Goal: Transaction & Acquisition: Book appointment/travel/reservation

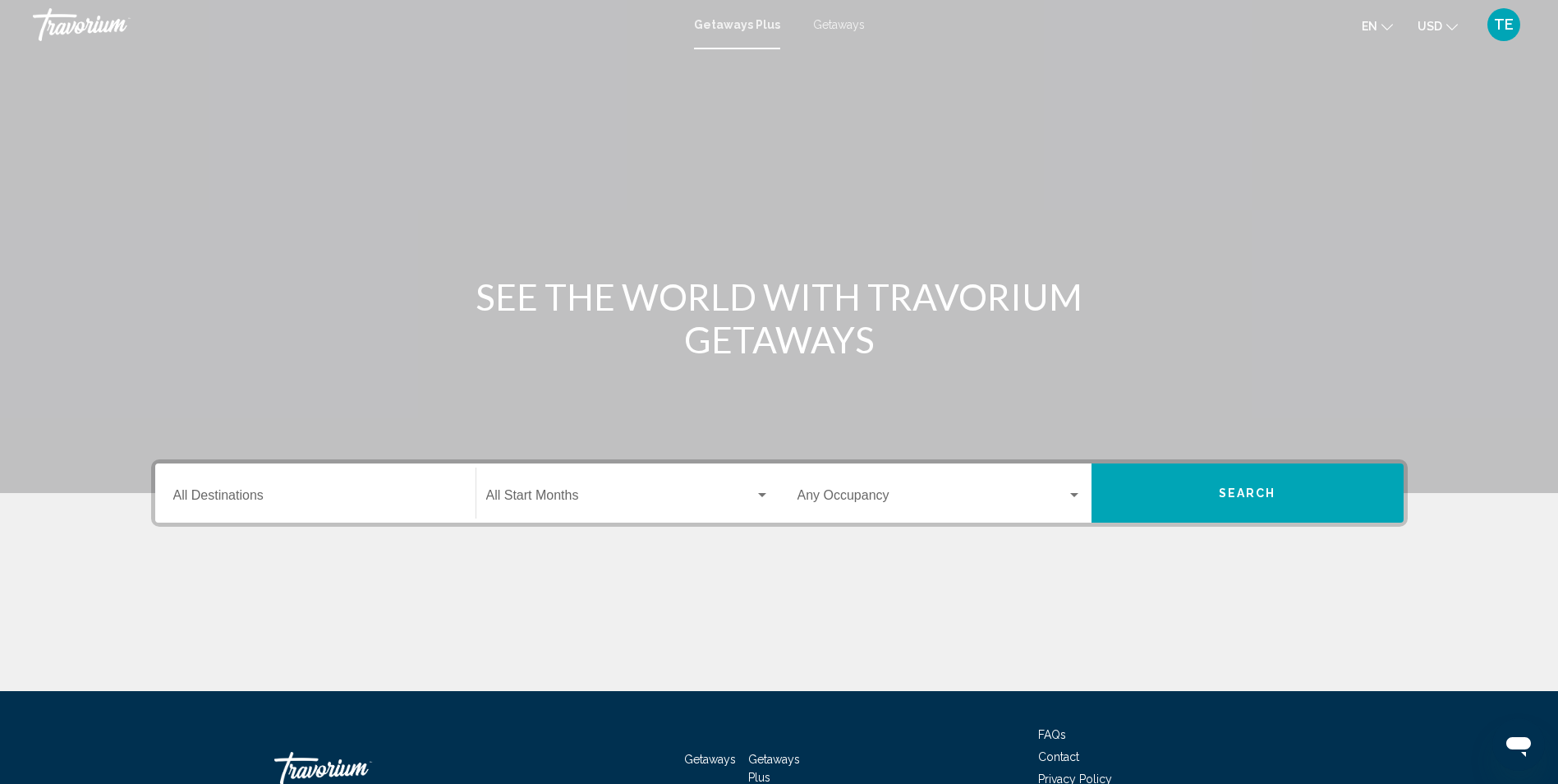
click at [839, 19] on span "Getaways" at bounding box center [839, 24] width 52 height 14
click at [264, 491] on input "Destination All Destinations" at bounding box center [315, 498] width 284 height 15
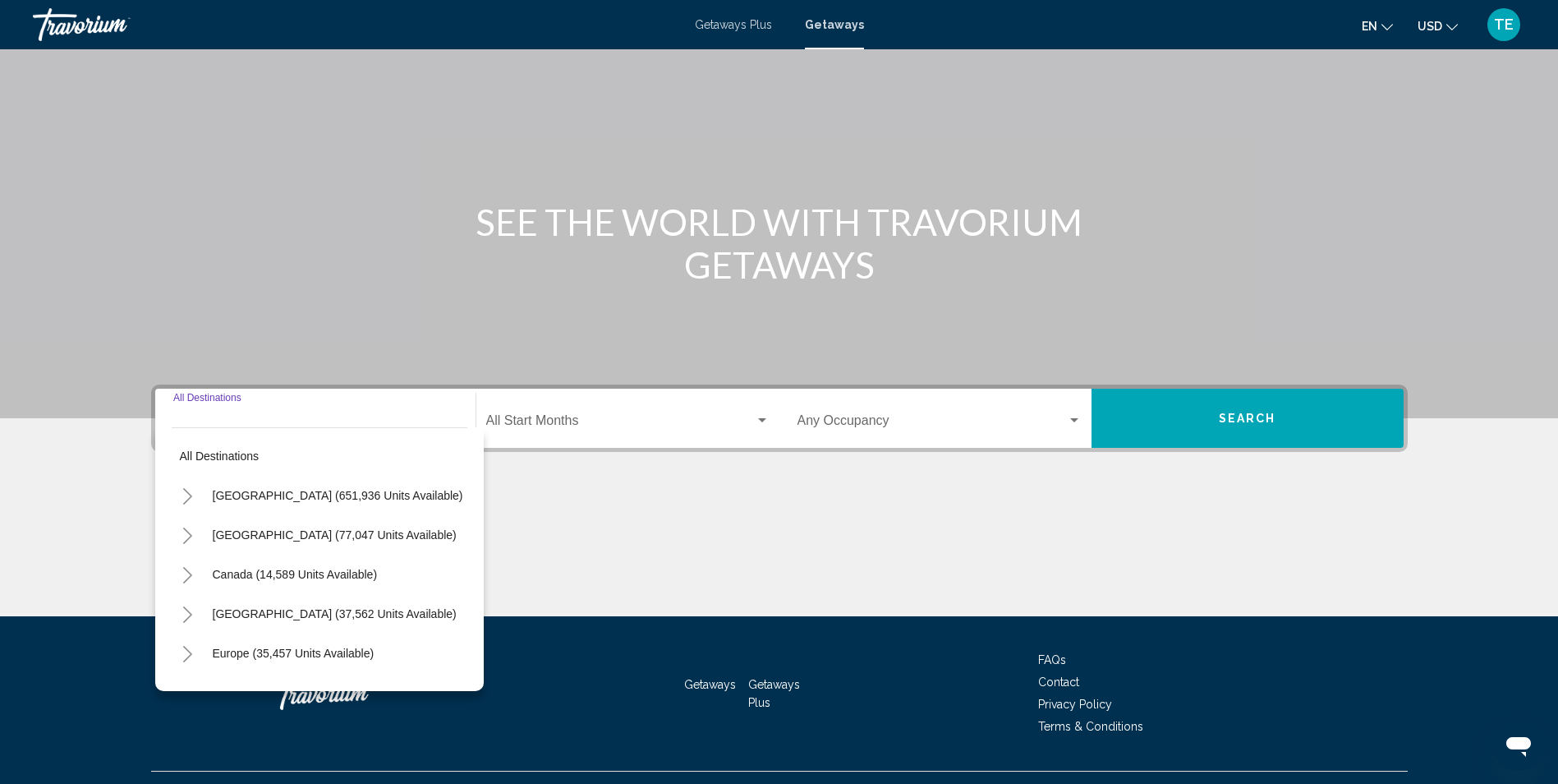
scroll to position [108, 0]
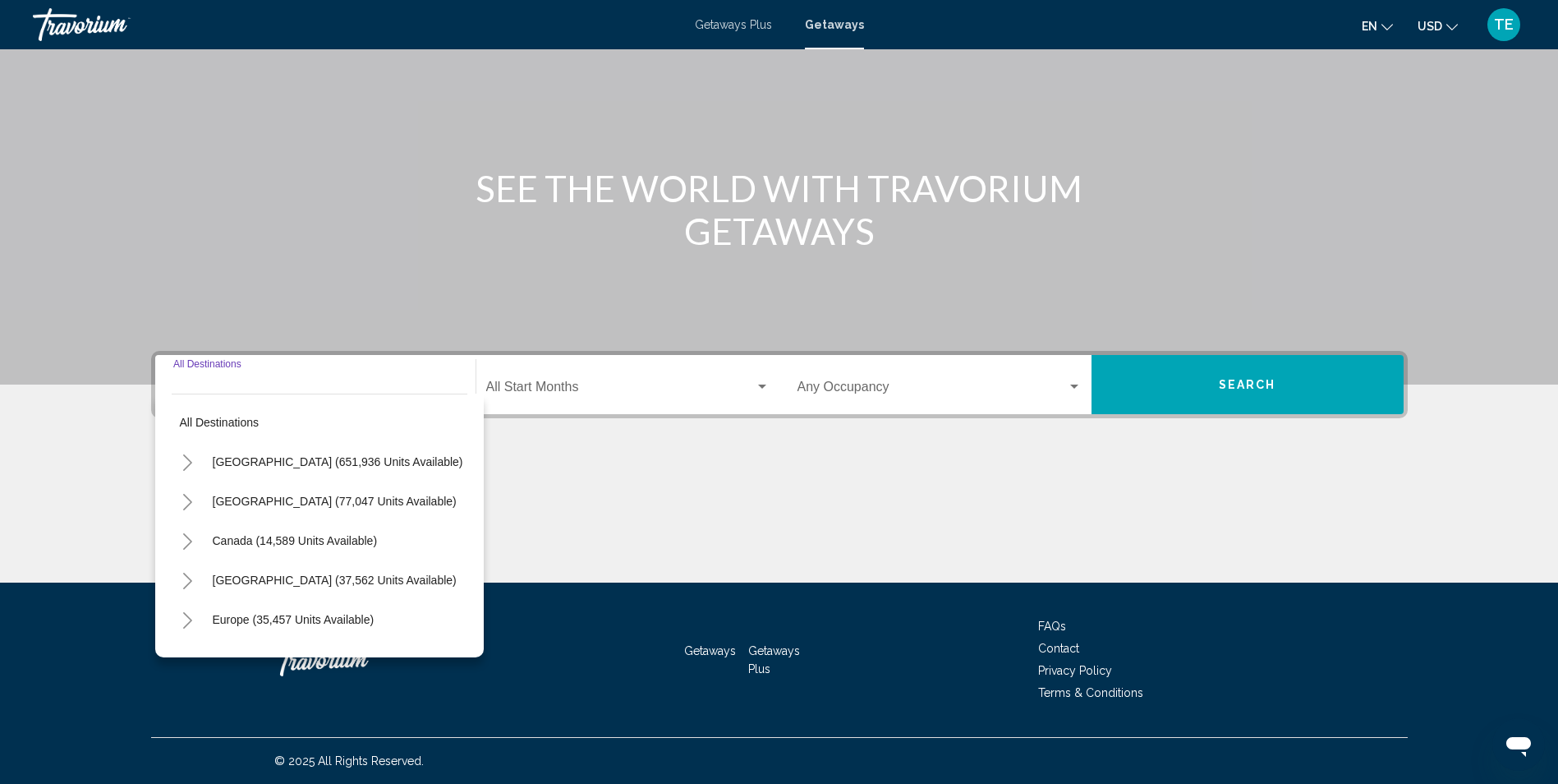
click at [192, 572] on button "Toggle Caribbean & Atlantic Islands (37,562 units available)" at bounding box center [188, 580] width 33 height 33
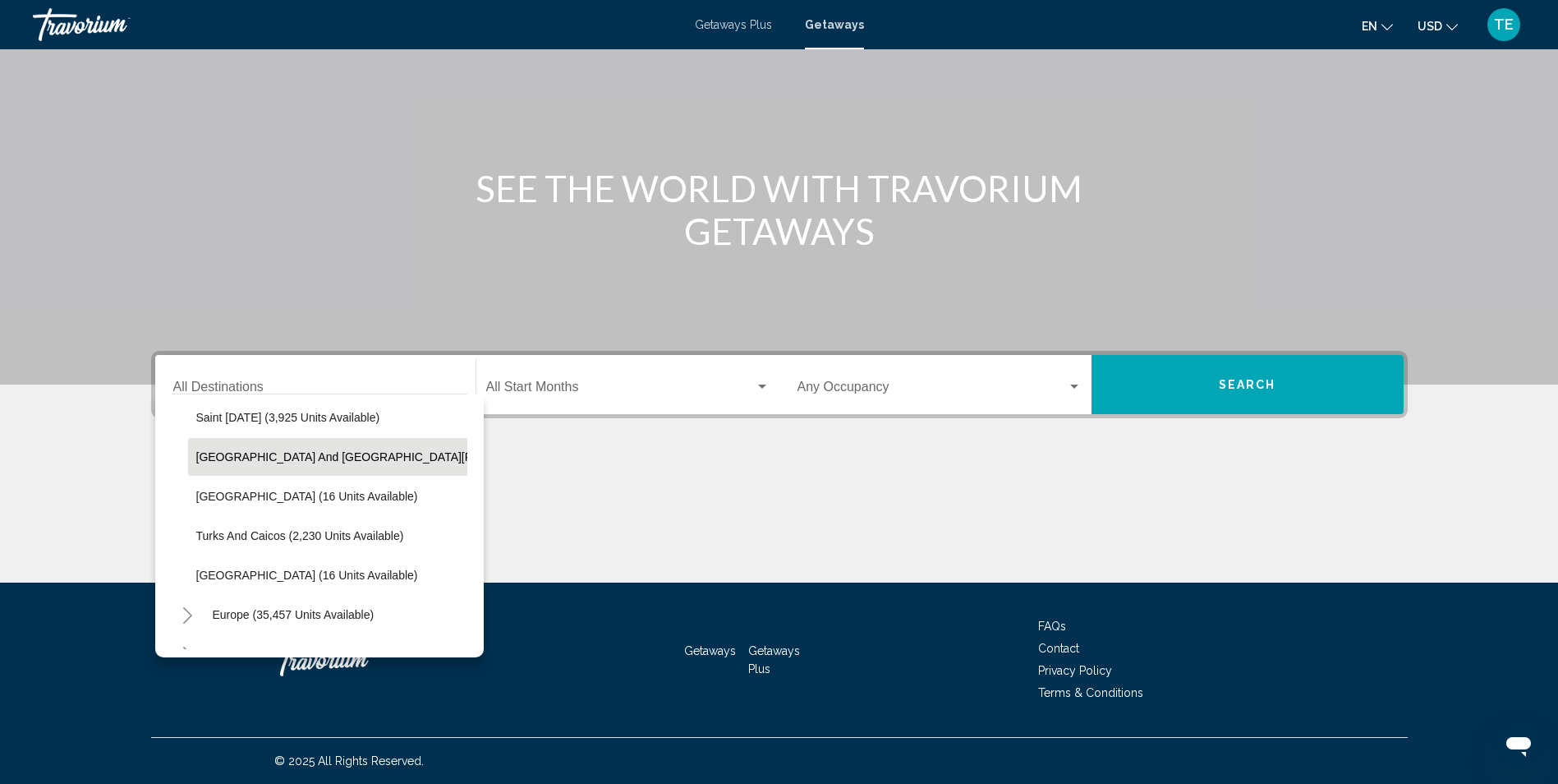
click at [351, 457] on span "[GEOGRAPHIC_DATA] and [GEOGRAPHIC_DATA][PERSON_NAME] (198 units available)" at bounding box center [430, 457] width 469 height 14
type input "**********"
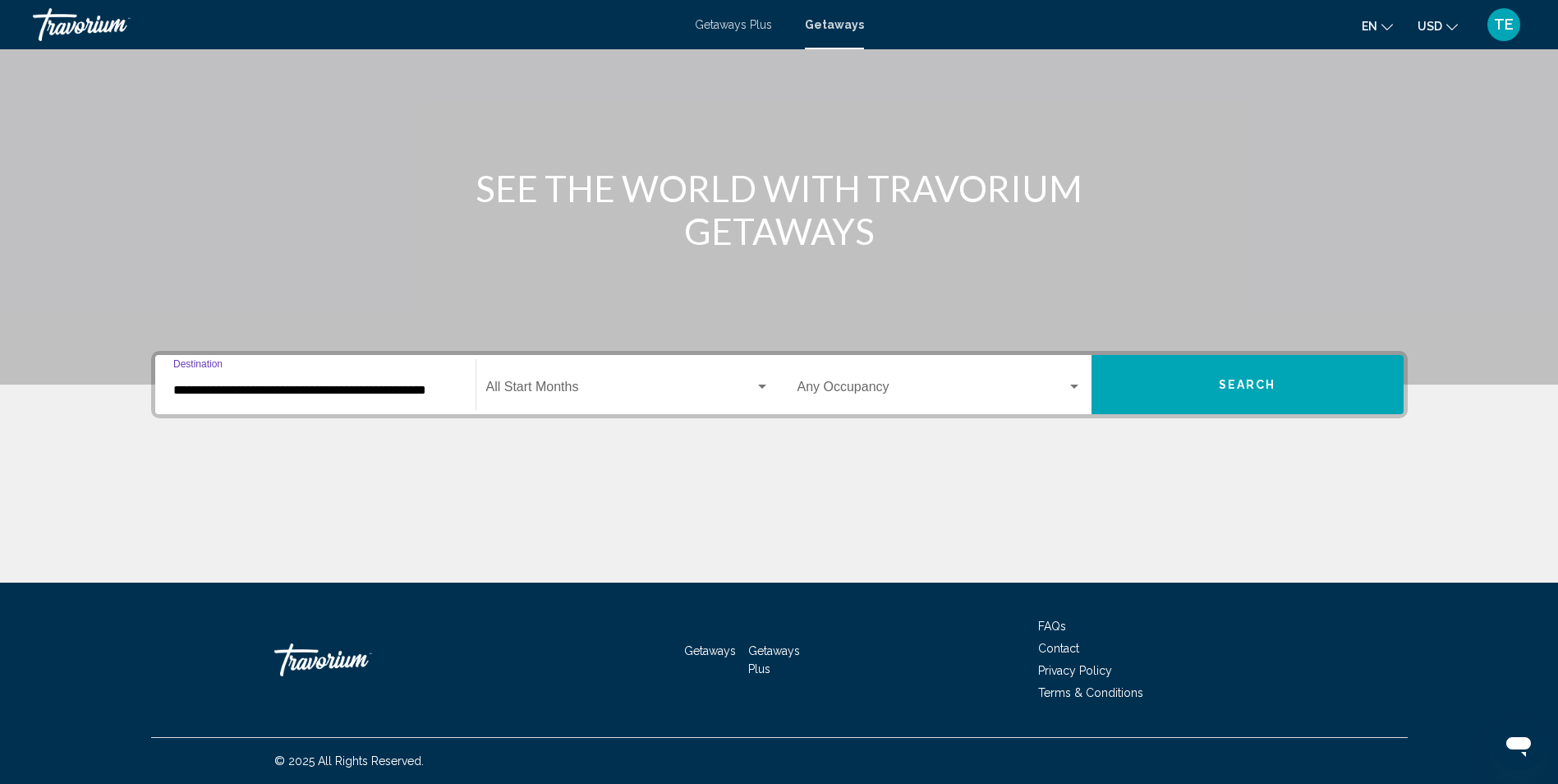
click at [599, 392] on span "Search widget" at bounding box center [621, 390] width 269 height 15
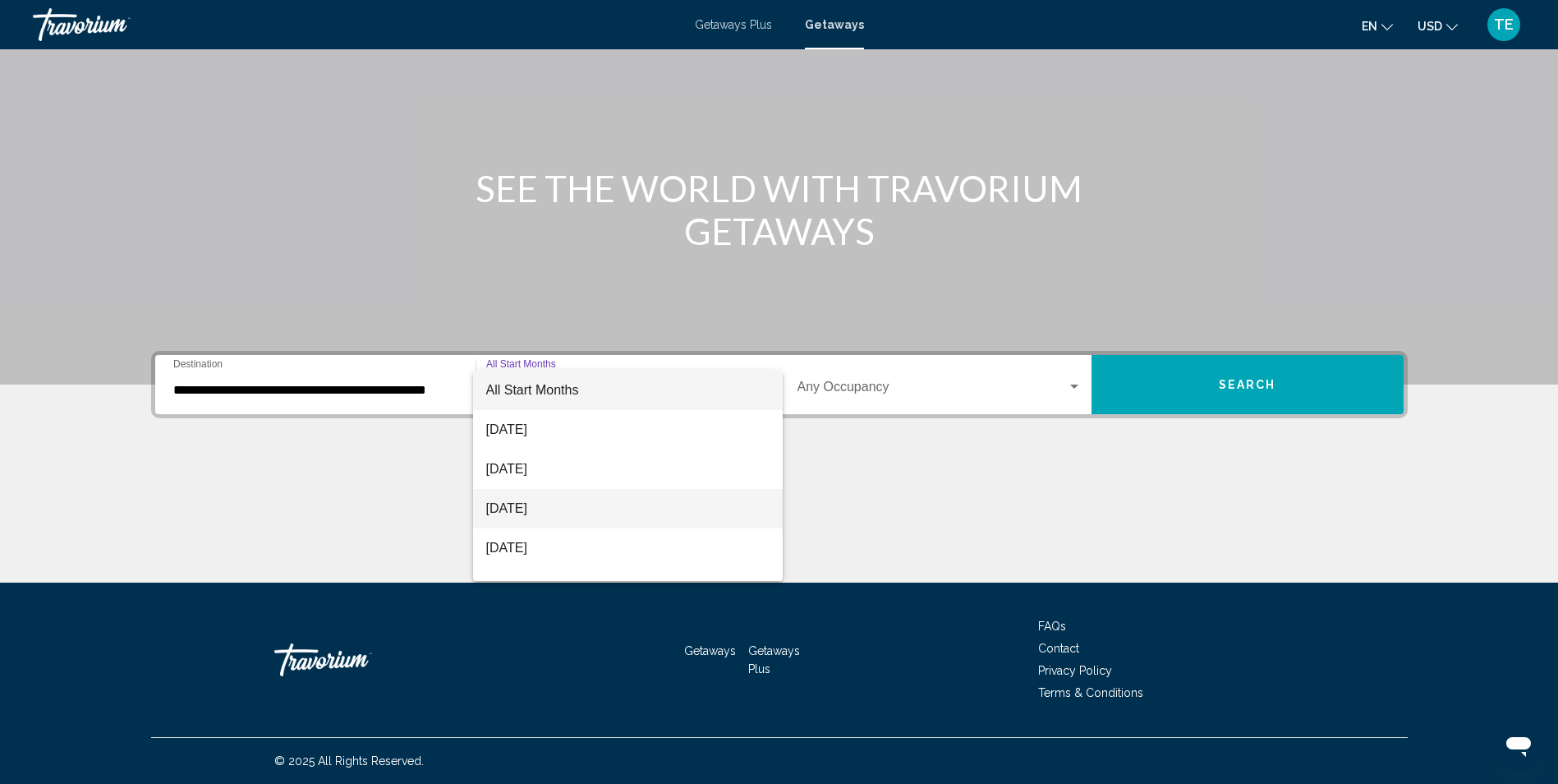
click at [570, 503] on span "[DATE]" at bounding box center [628, 509] width 283 height 40
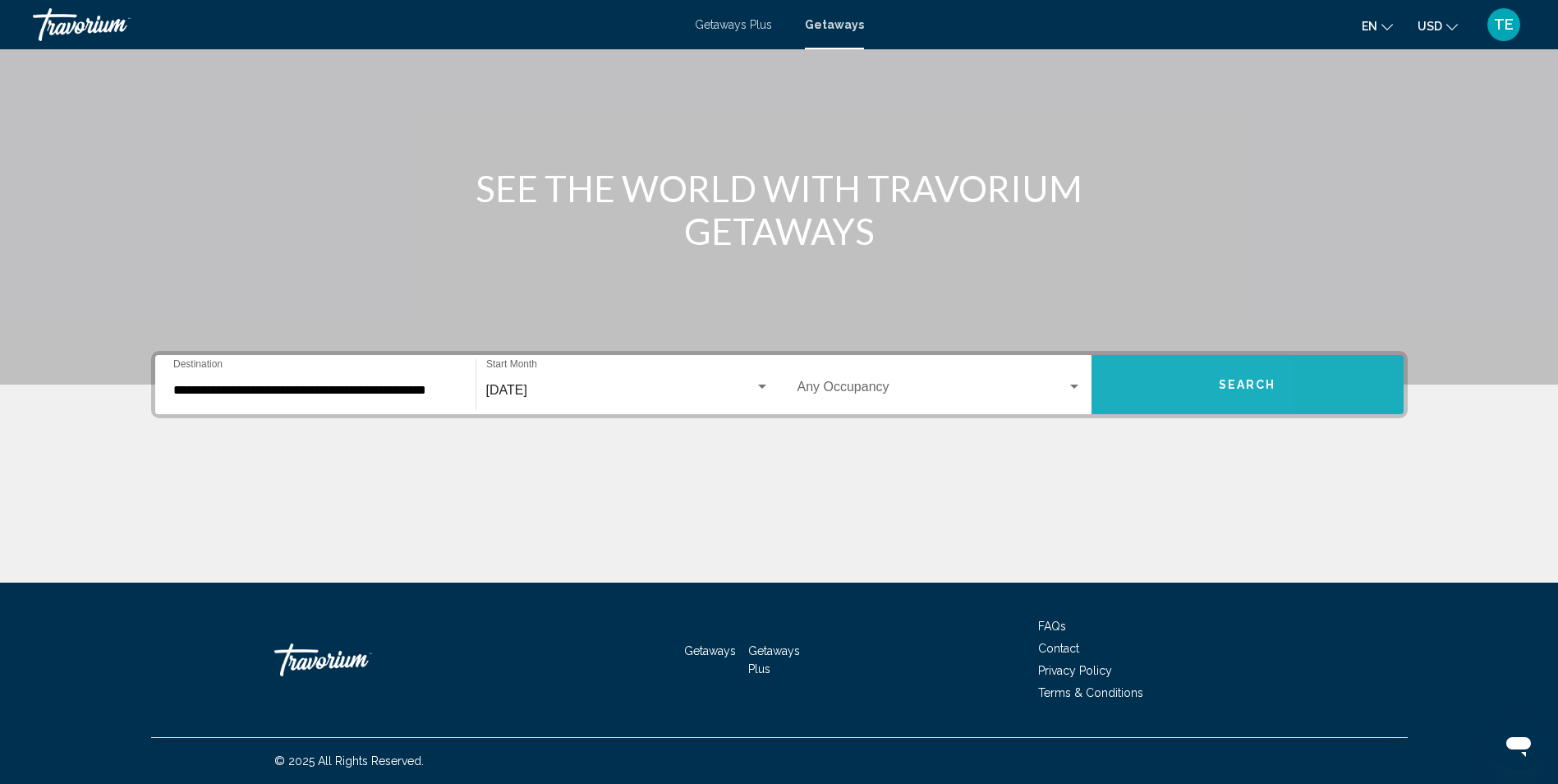
click at [1141, 395] on button "Search" at bounding box center [1247, 384] width 312 height 59
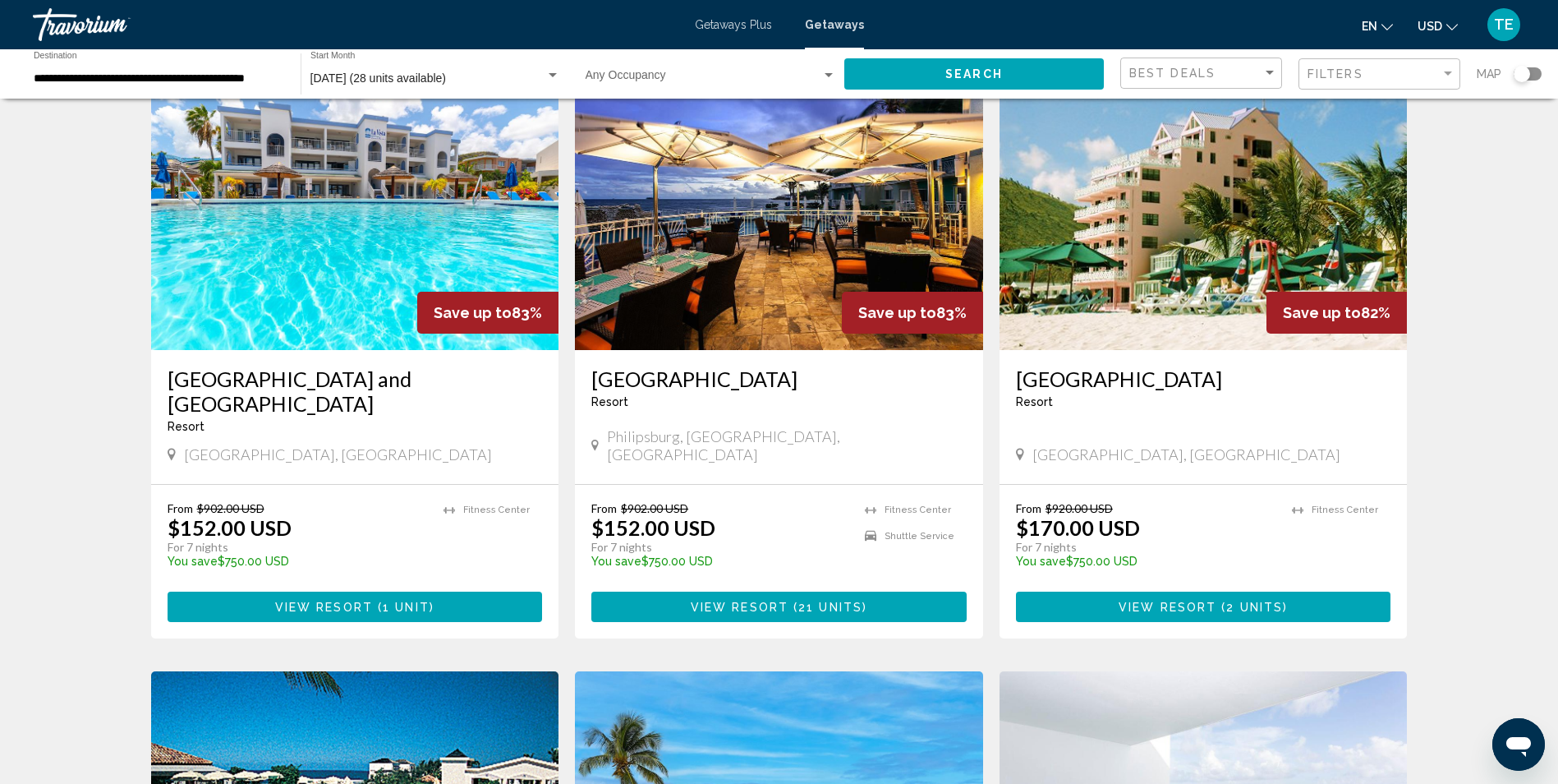
scroll to position [79, 0]
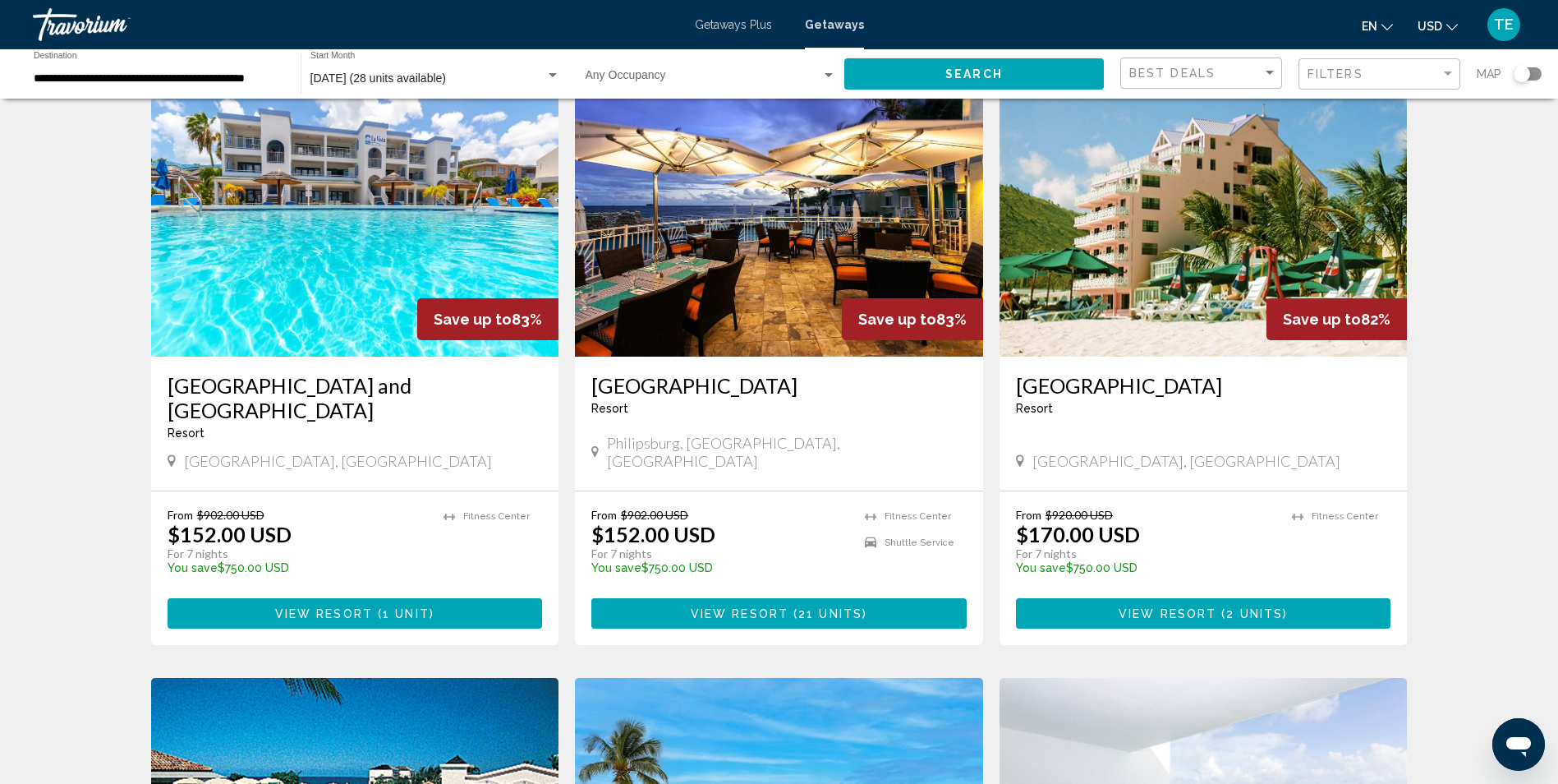
click at [826, 210] on img "Main content" at bounding box center [779, 225] width 408 height 263
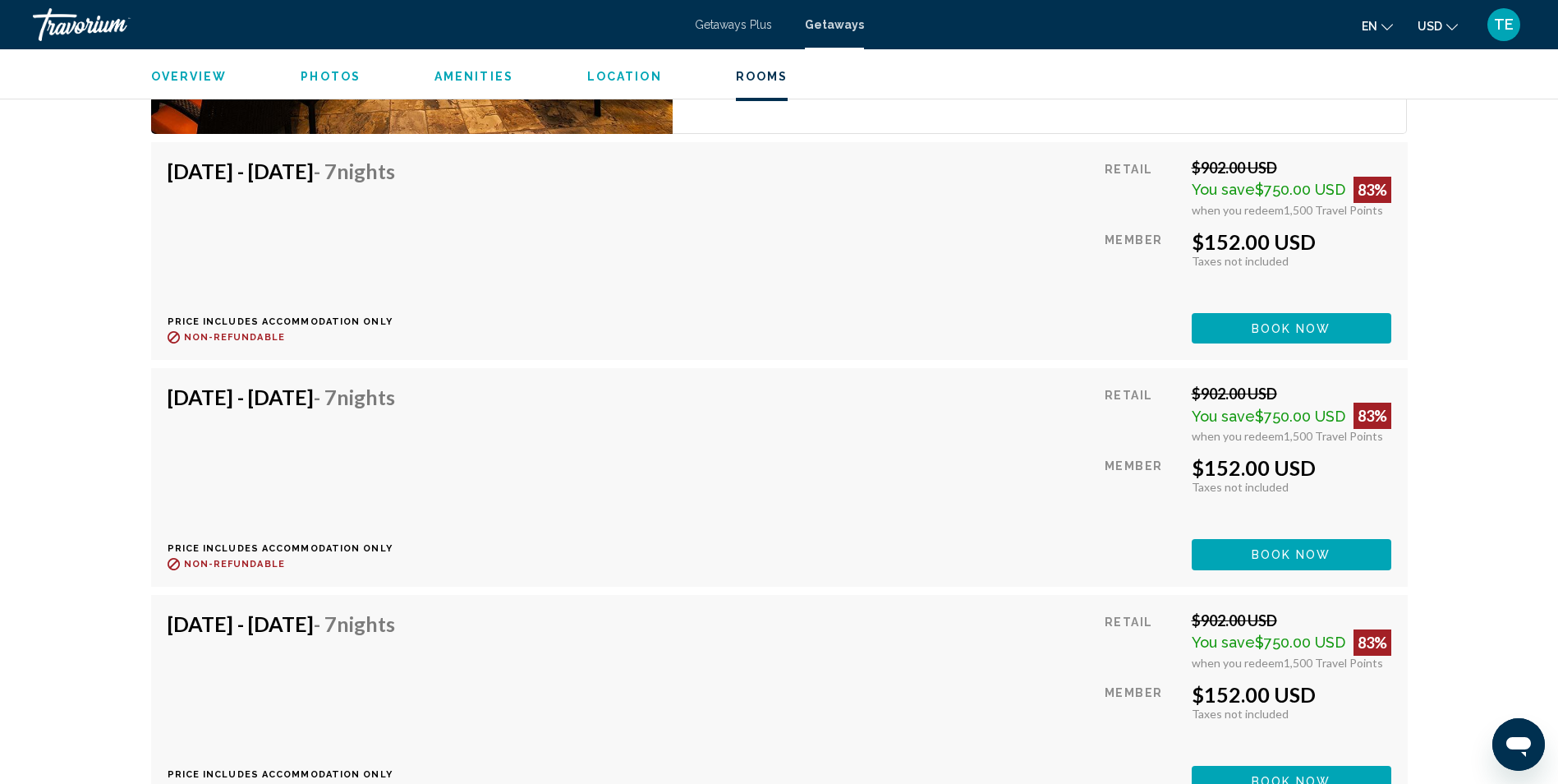
scroll to position [3070, 0]
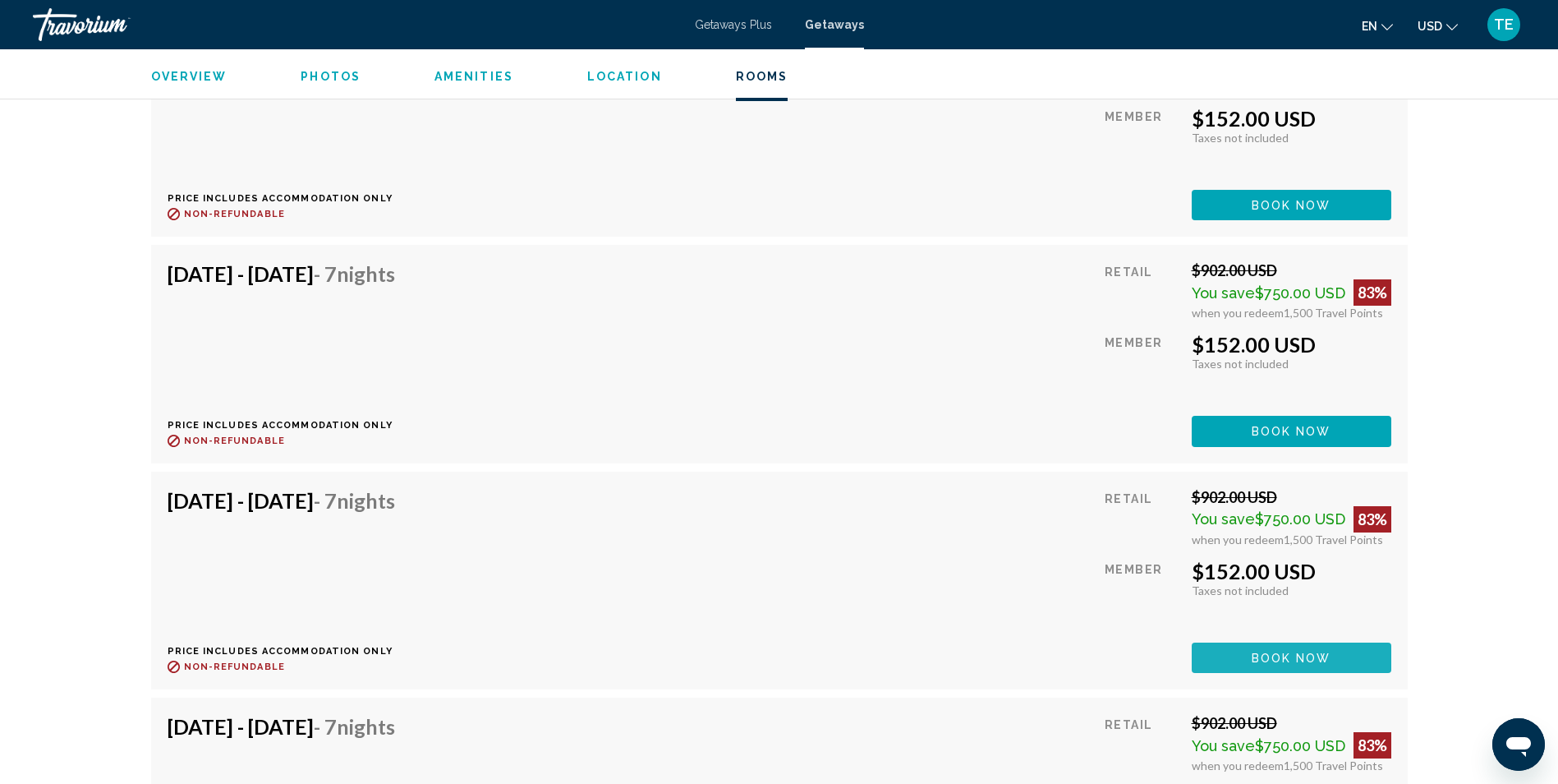
click at [1295, 651] on span "Book now" at bounding box center [1292, 657] width 79 height 14
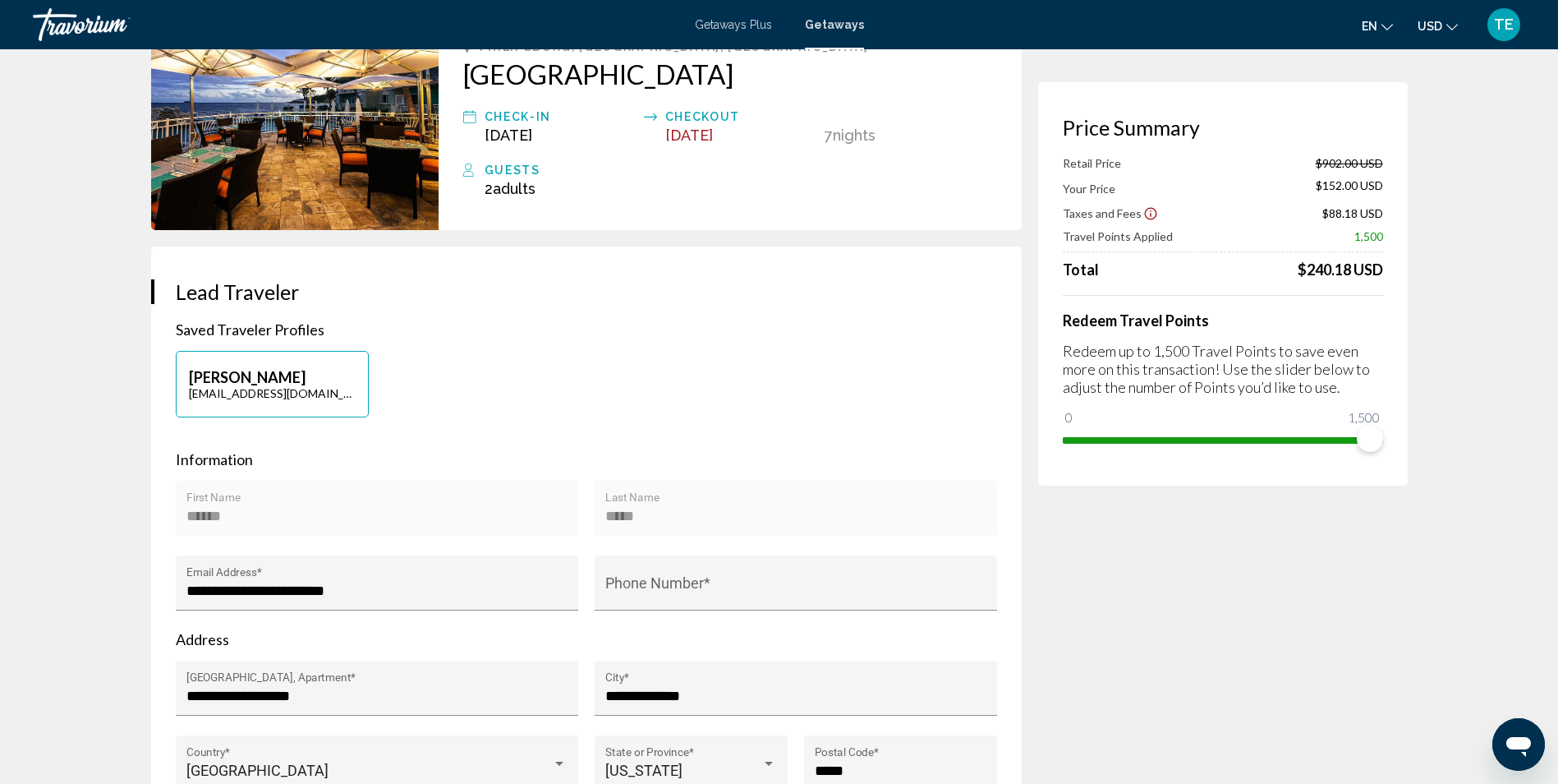
scroll to position [112, 0]
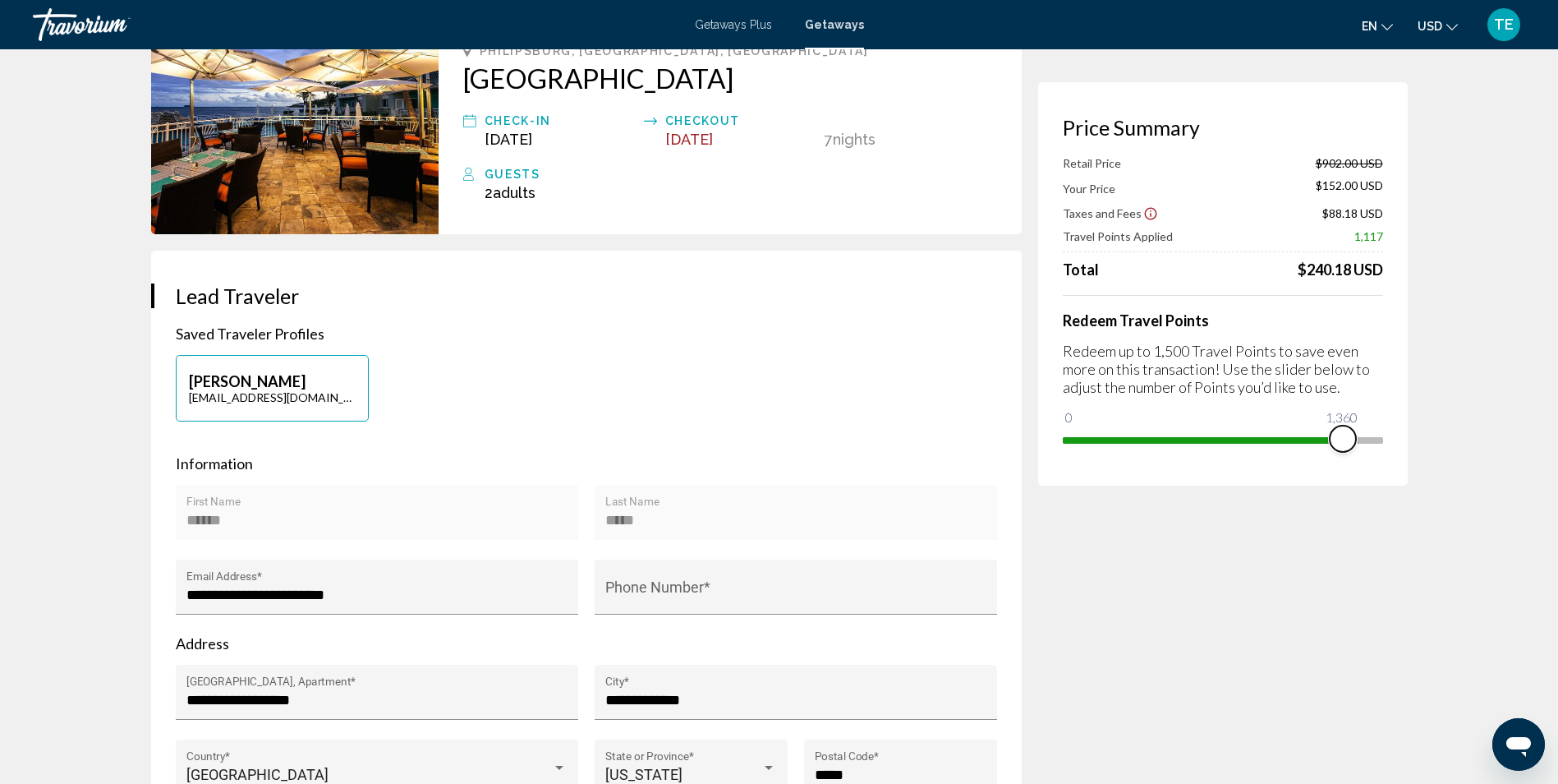
drag, startPoint x: 1365, startPoint y: 437, endPoint x: 1354, endPoint y: 437, distance: 11.0
click at [1354, 437] on span "Main content" at bounding box center [1343, 438] width 26 height 26
